Goal: Task Accomplishment & Management: Complete application form

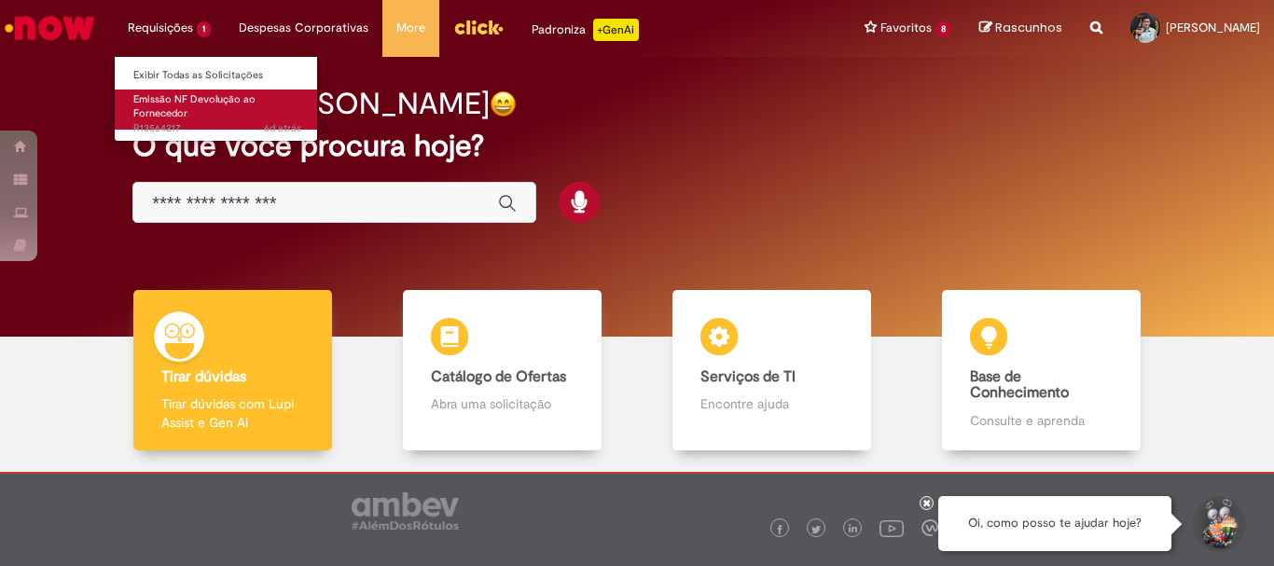
click at [160, 101] on span "Emissão NF Devolução ao Fornecedor" at bounding box center [194, 106] width 122 height 29
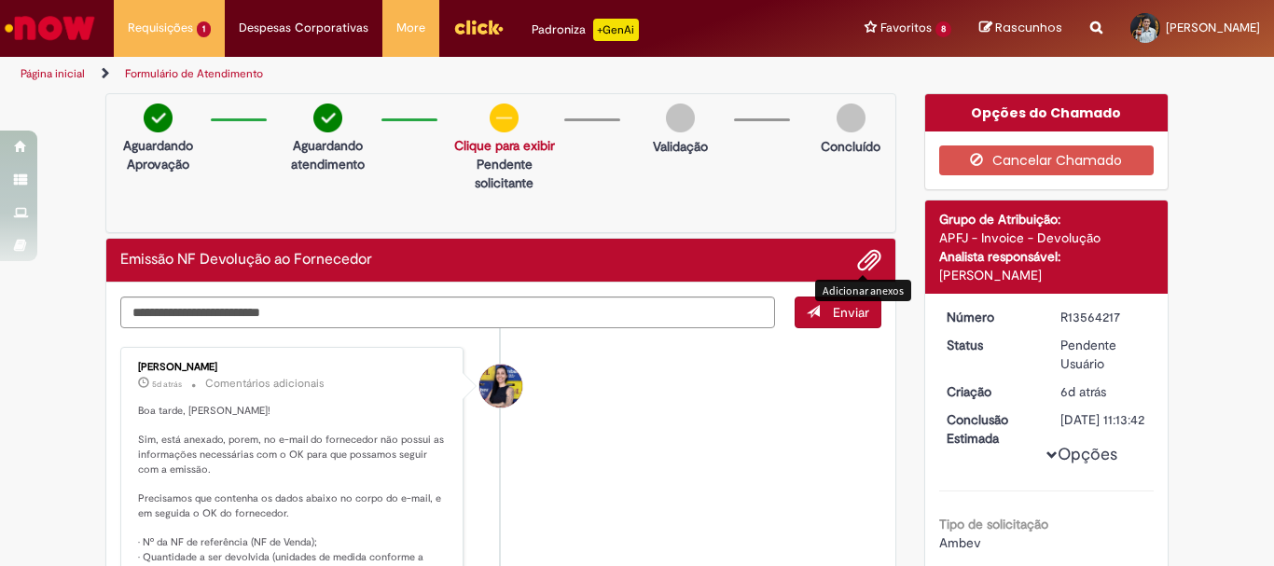
click at [860, 261] on span "Adicionar anexos" at bounding box center [869, 261] width 22 height 22
click at [339, 311] on textarea "Digite sua mensagem aqui..." at bounding box center [447, 313] width 655 height 32
type textarea "*"
type textarea "**********"
click at [863, 259] on span "Adicionar anexos" at bounding box center [869, 261] width 22 height 22
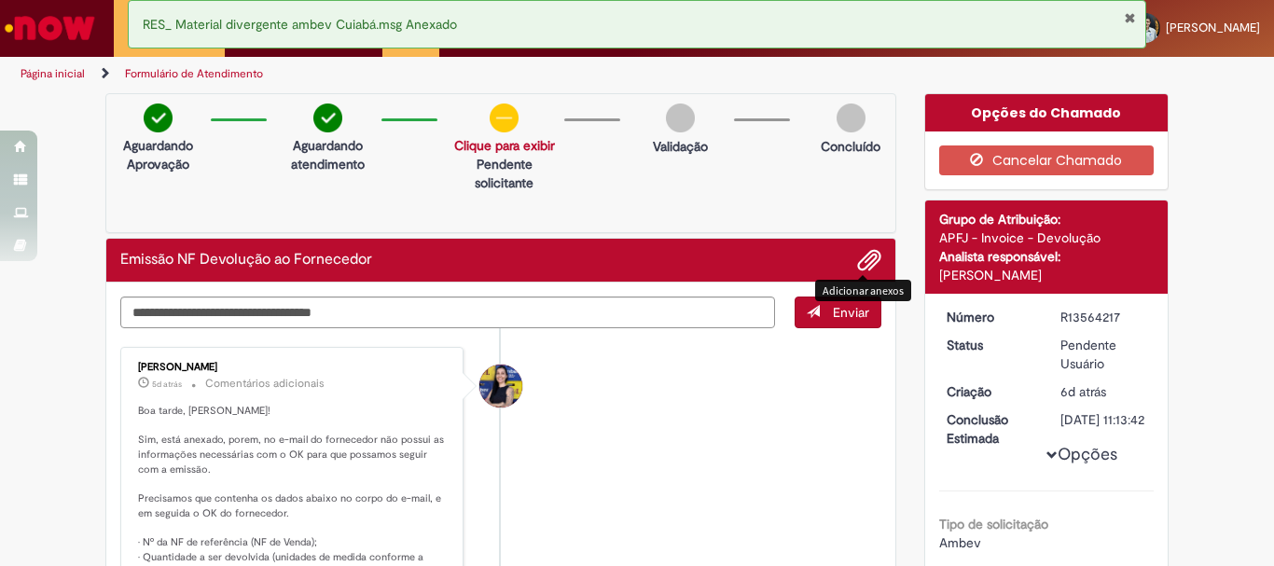
click at [833, 313] on span "Enviar" at bounding box center [851, 312] width 36 height 17
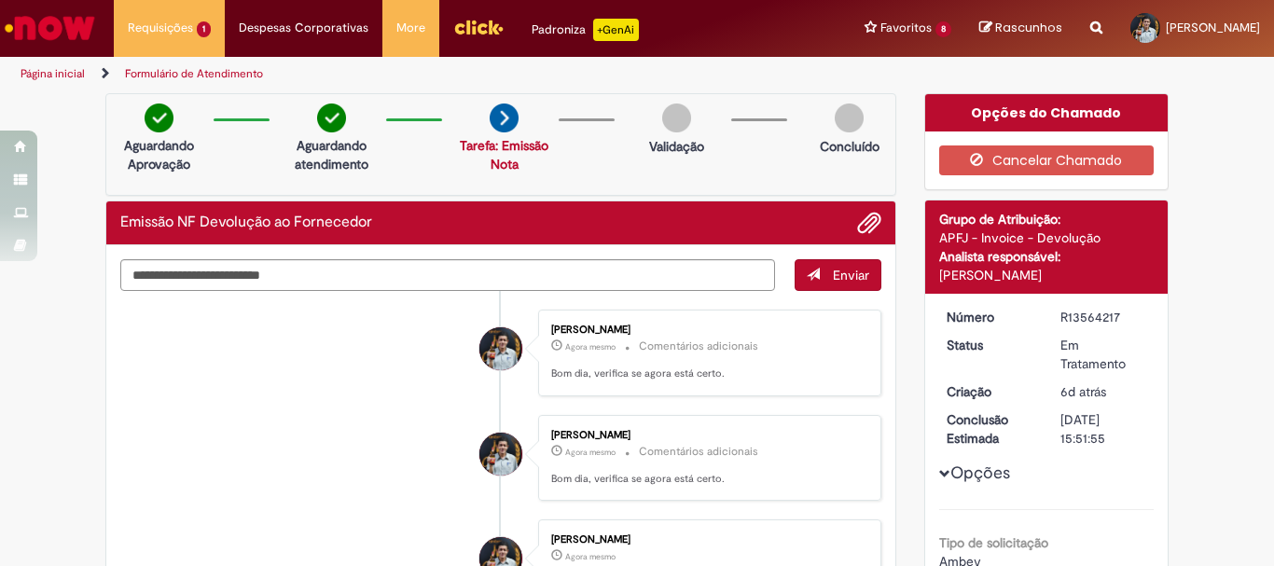
click at [59, 21] on img "Ir para a Homepage" at bounding box center [50, 27] width 96 height 37
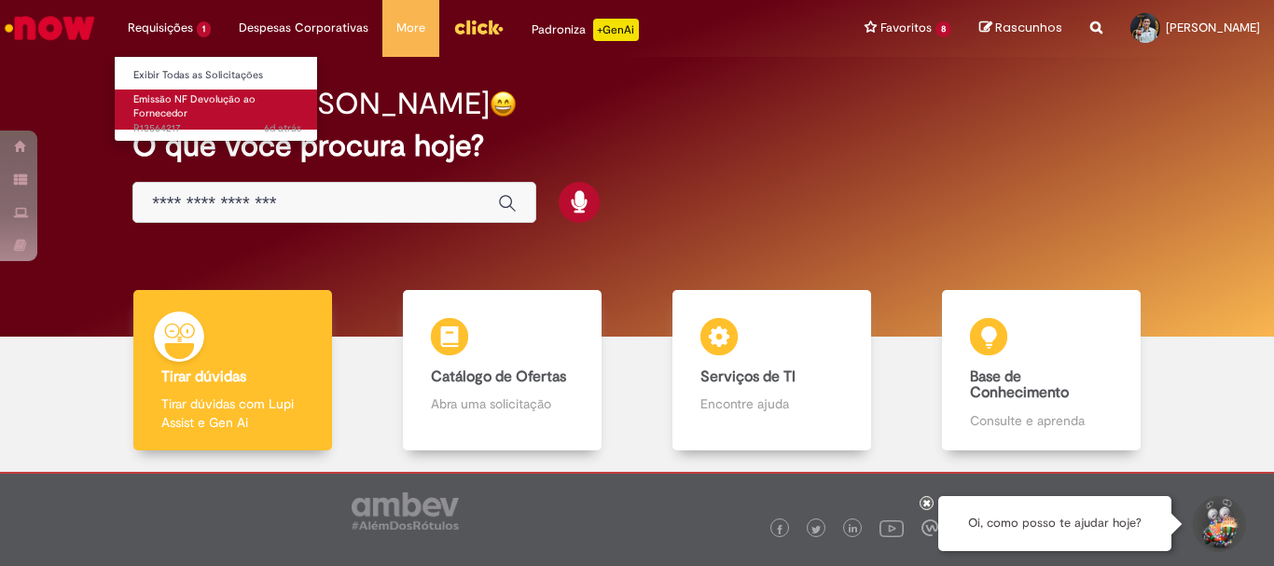
click at [152, 108] on span "Emissão NF Devolução ao Fornecedor" at bounding box center [194, 106] width 122 height 29
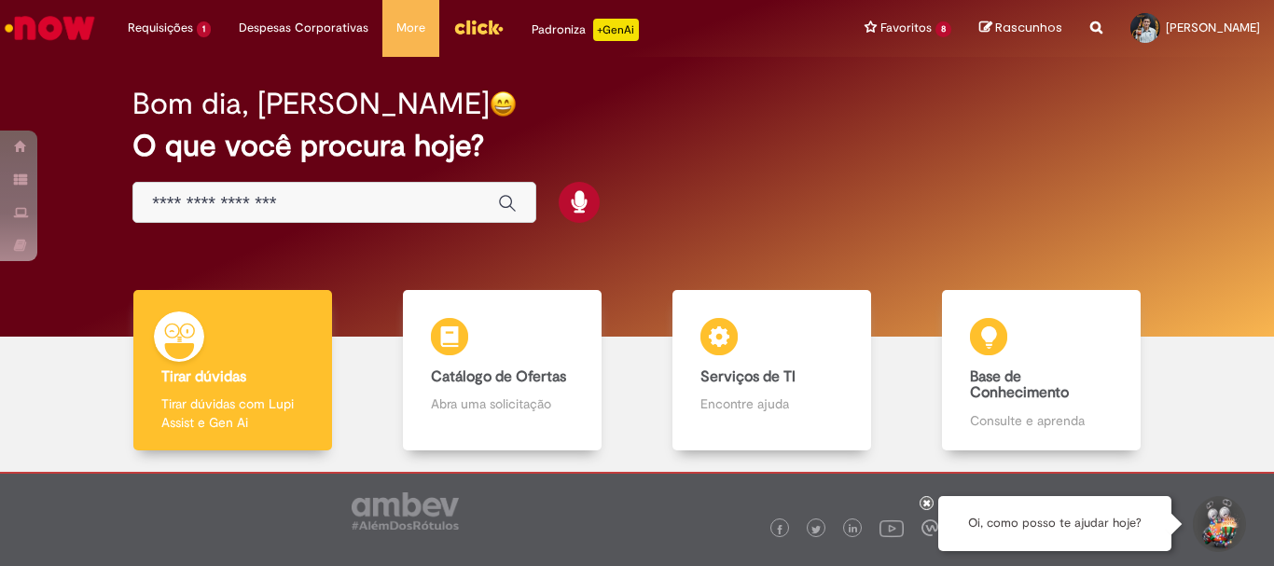
drag, startPoint x: 152, startPoint y: 108, endPoint x: 591, endPoint y: 157, distance: 441.9
click at [0, 0] on span "Emissão NF Devolução ao Fornecedor" at bounding box center [0, 0] width 0 height 0
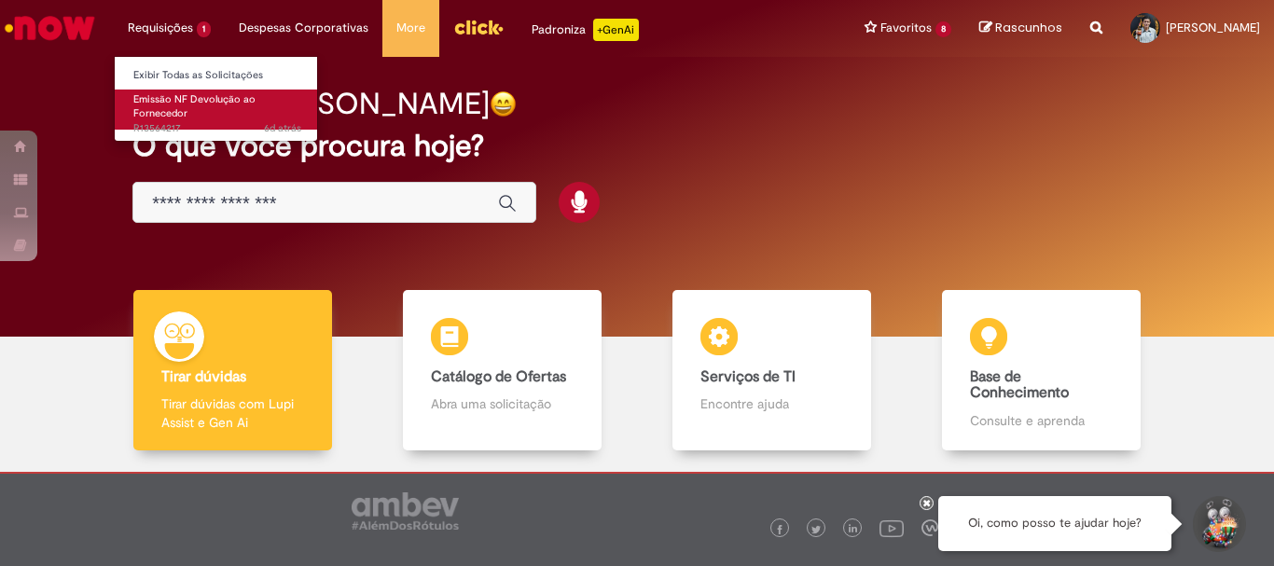
click at [152, 108] on span "Emissão NF Devolução ao Fornecedor" at bounding box center [194, 106] width 122 height 29
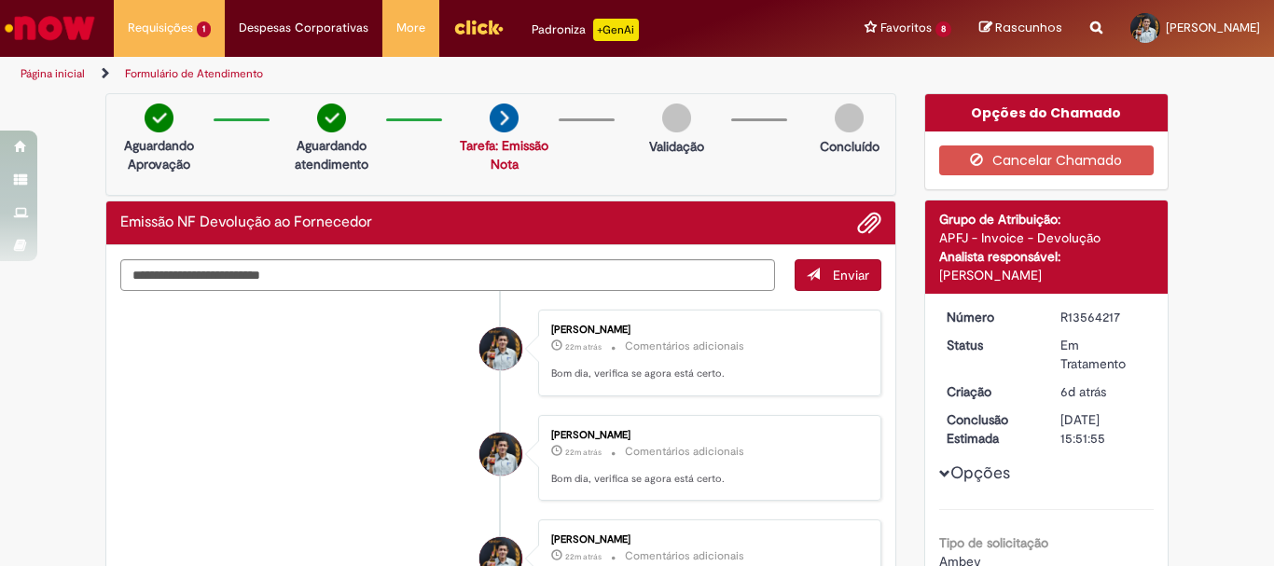
click at [856, 118] on img at bounding box center [849, 118] width 29 height 29
